Goal: Task Accomplishment & Management: Complete application form

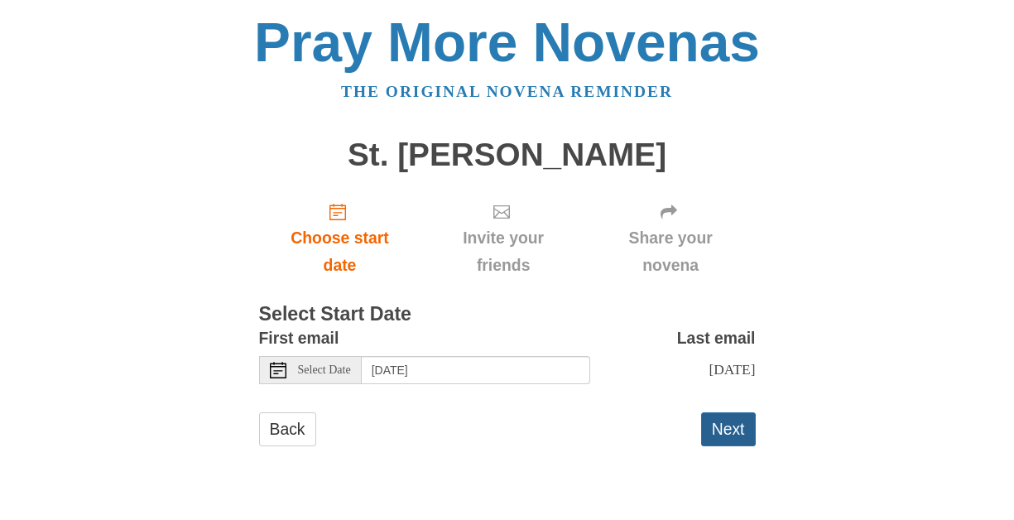
click at [723, 420] on button "Next" at bounding box center [728, 429] width 55 height 34
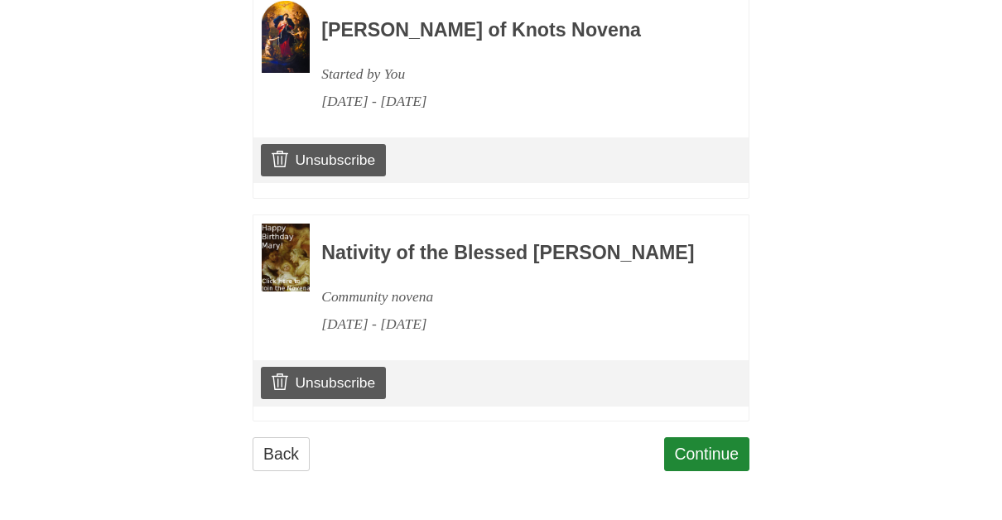
scroll to position [1070, 0]
click at [306, 376] on link "Unsubscribe" at bounding box center [323, 382] width 125 height 31
click at [692, 444] on link "Continue" at bounding box center [707, 455] width 86 height 34
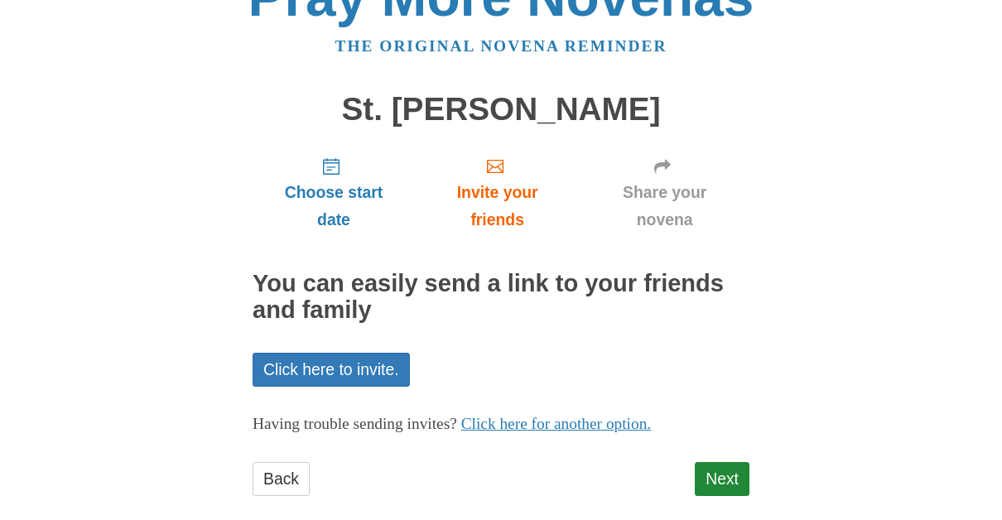
scroll to position [70, 0]
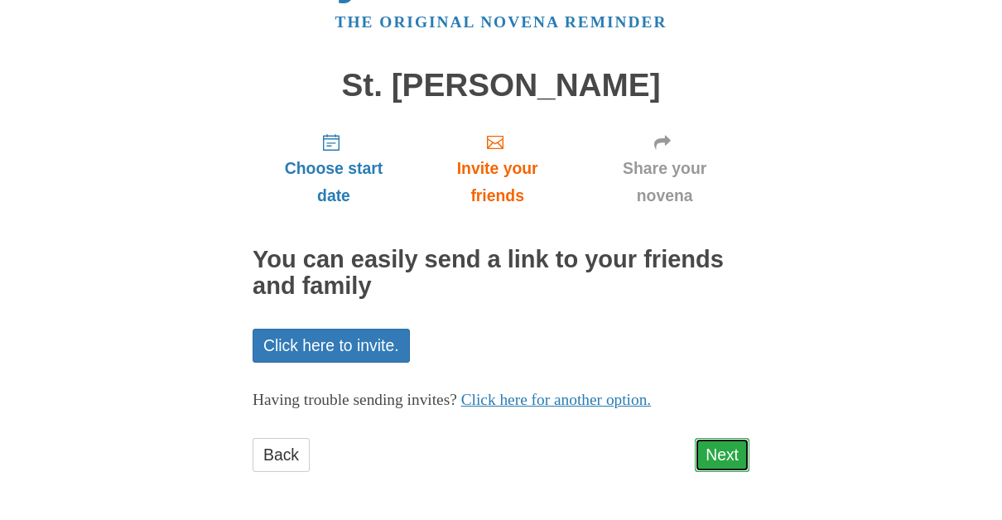
click at [716, 451] on link "Next" at bounding box center [721, 455] width 55 height 34
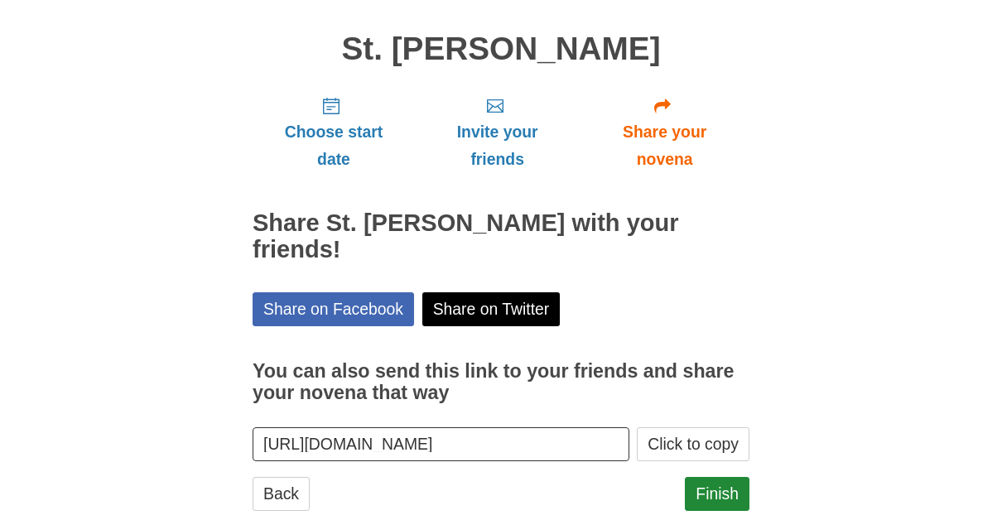
scroll to position [118, 0]
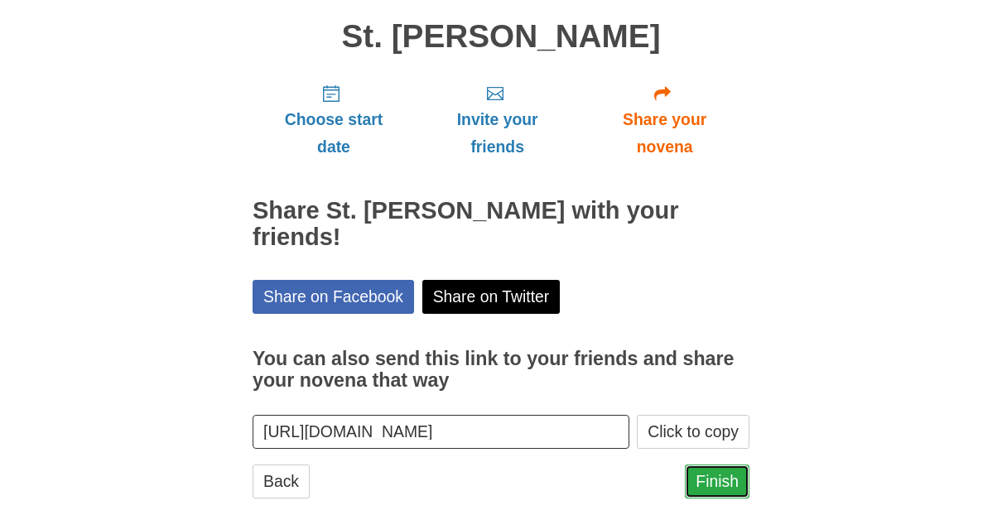
click at [717, 464] on link "Finish" at bounding box center [717, 481] width 65 height 34
